Goal: Information Seeking & Learning: Find specific fact

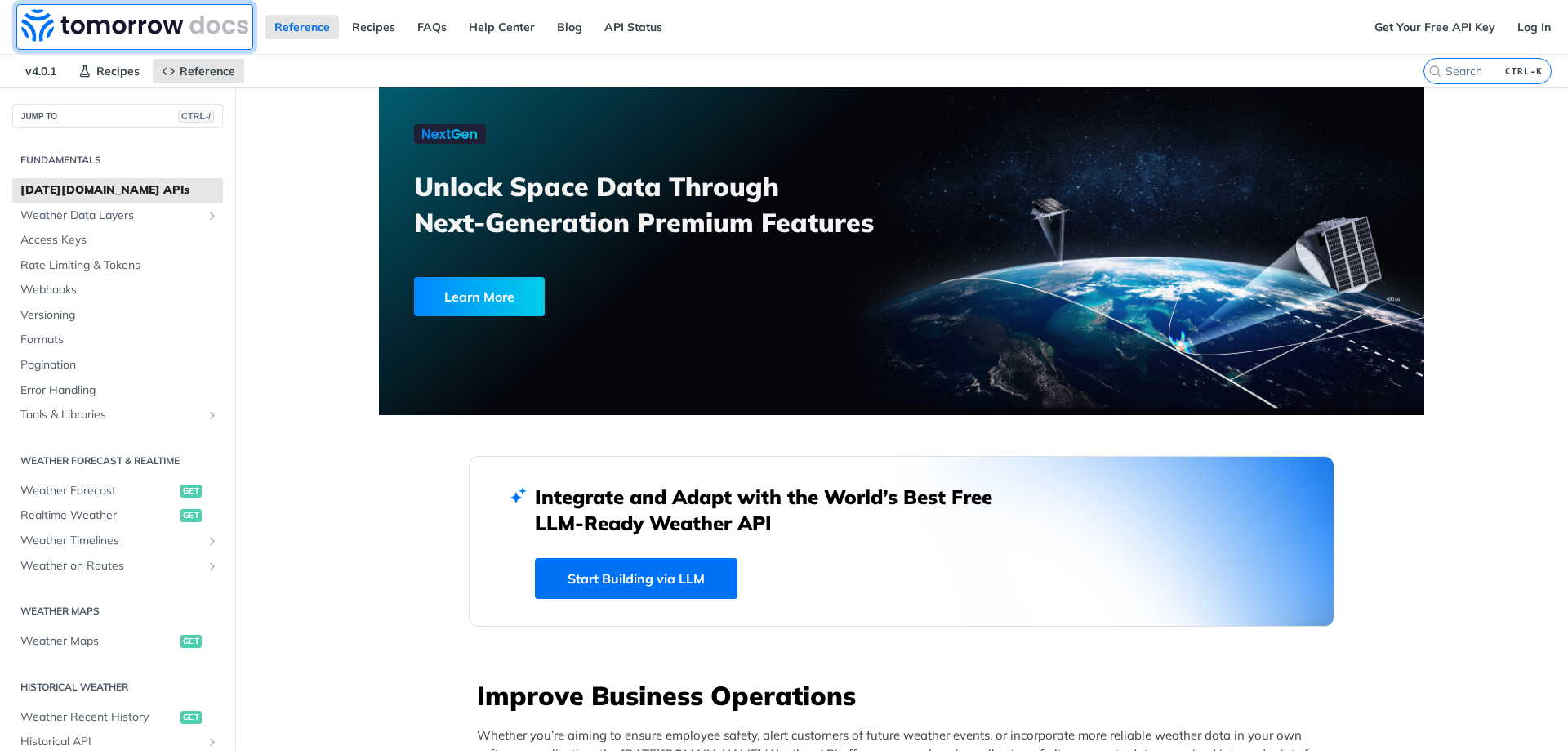
click at [78, 31] on img at bounding box center [134, 25] width 227 height 32
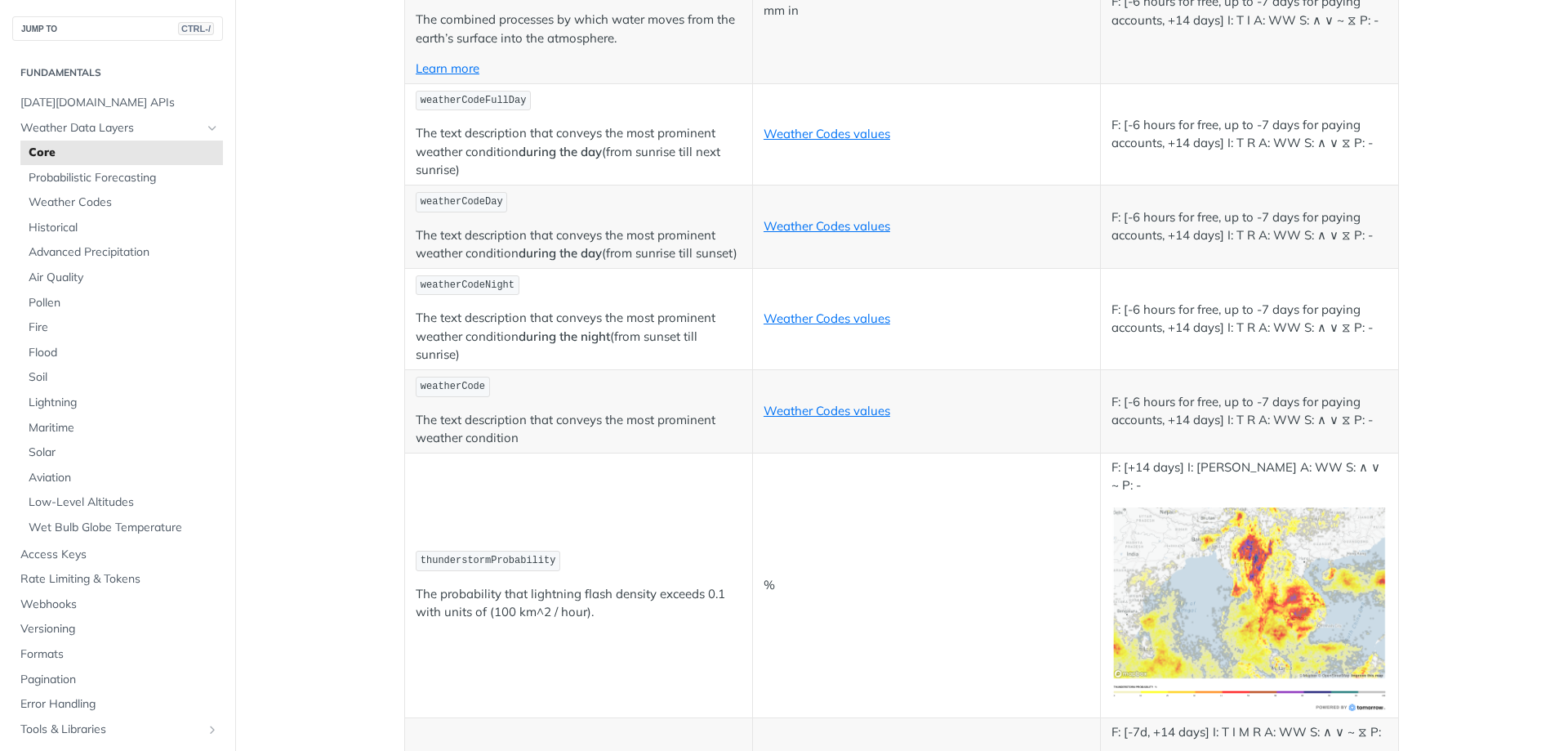
scroll to position [8086, 0]
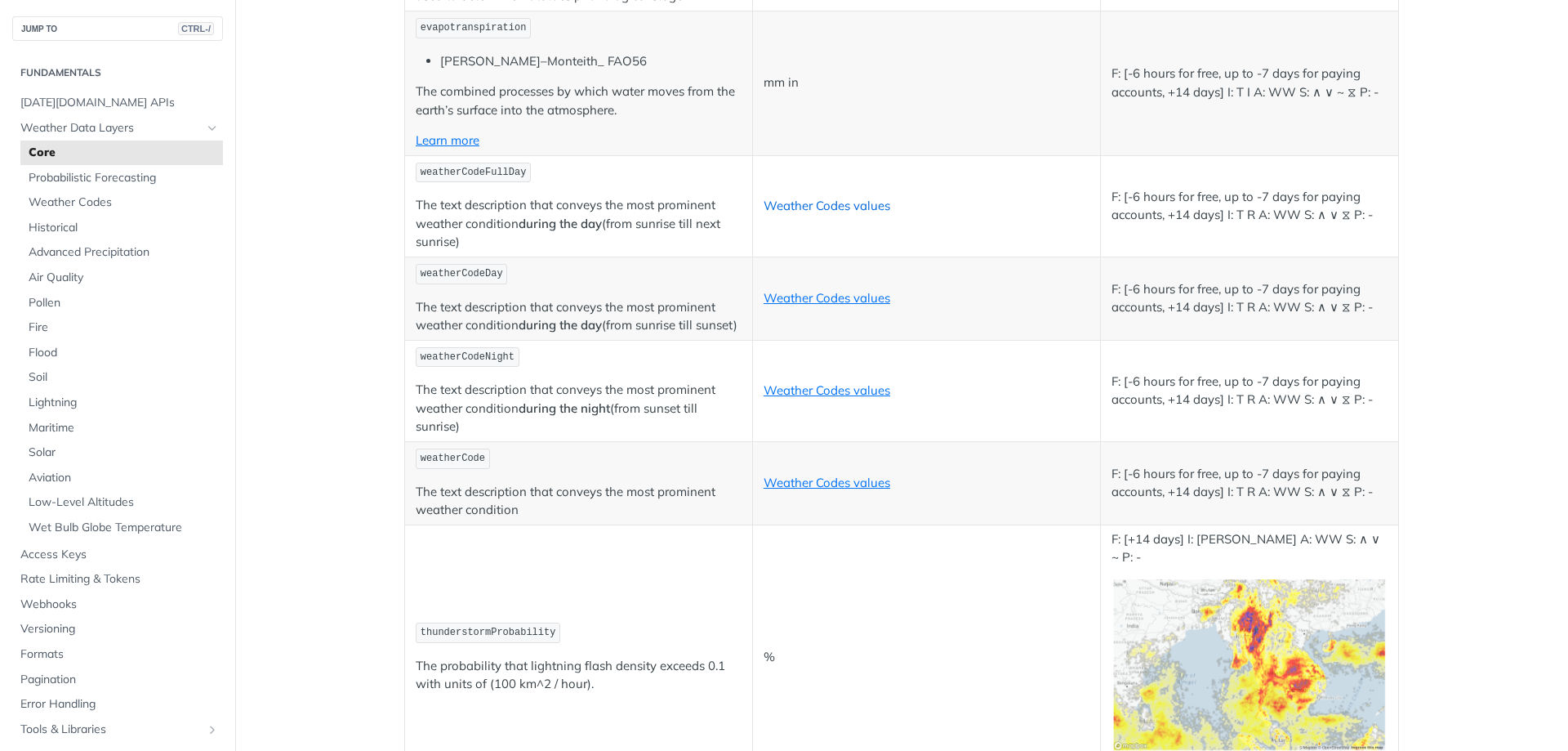
click at [798, 197] on link "Weather Codes values" at bounding box center [827, 205] width 127 height 16
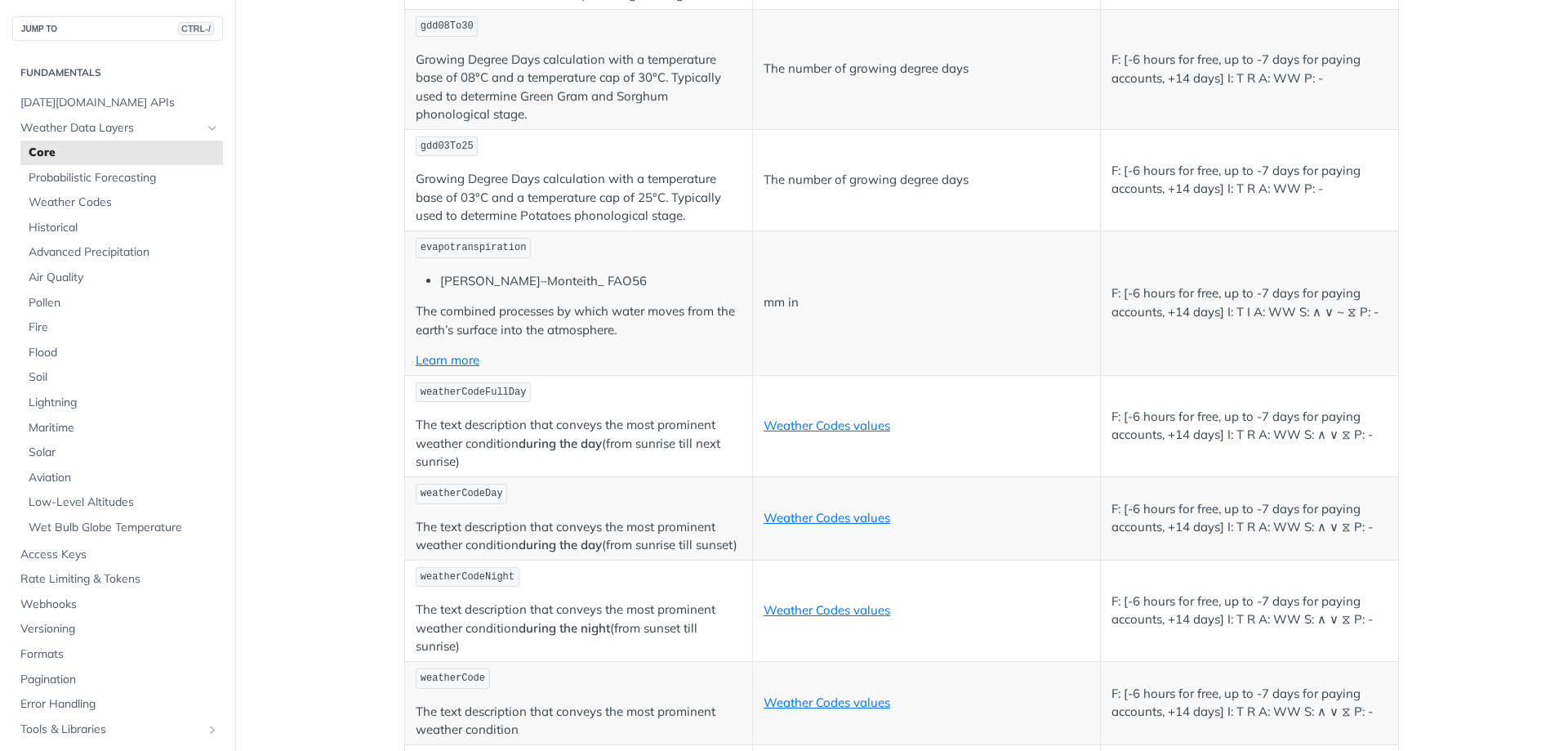
scroll to position [7840, 0]
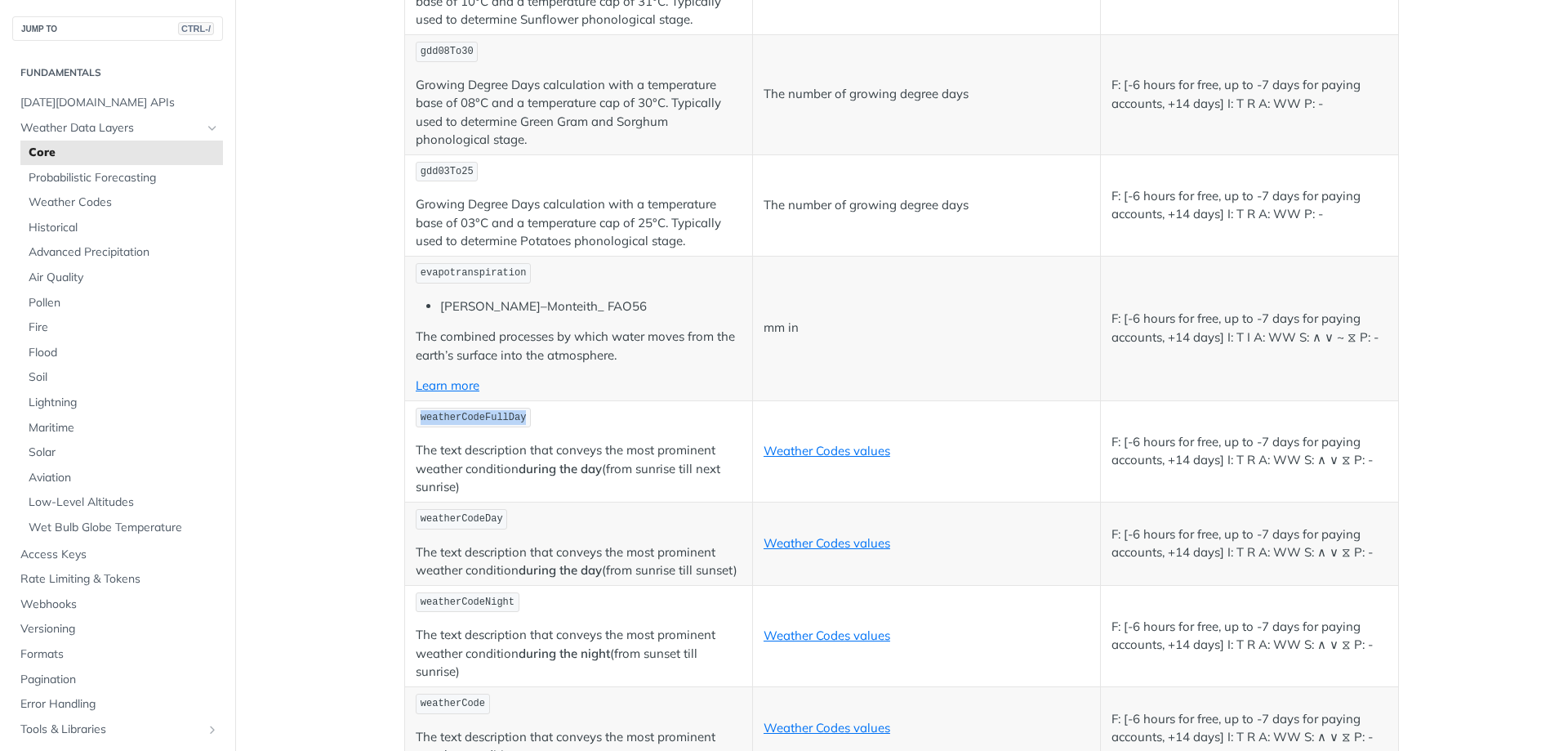
drag, startPoint x: 514, startPoint y: 398, endPoint x: 407, endPoint y: 408, distance: 107.5
click at [407, 408] on td "weatherCodeFullDay The text description that conveys the most prominent weather…" at bounding box center [579, 451] width 348 height 101
copy span "weatherCodeFullDay"
